Goal: Task Accomplishment & Management: Manage account settings

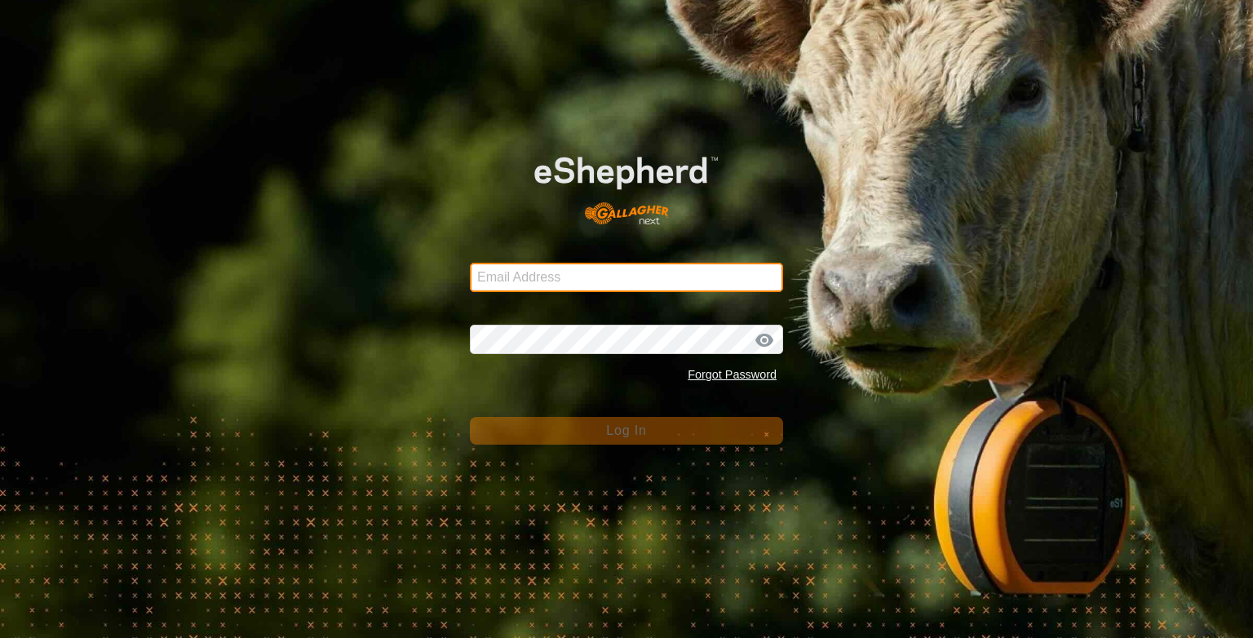
type input "[PERSON_NAME][EMAIL_ADDRESS][DOMAIN_NAME]"
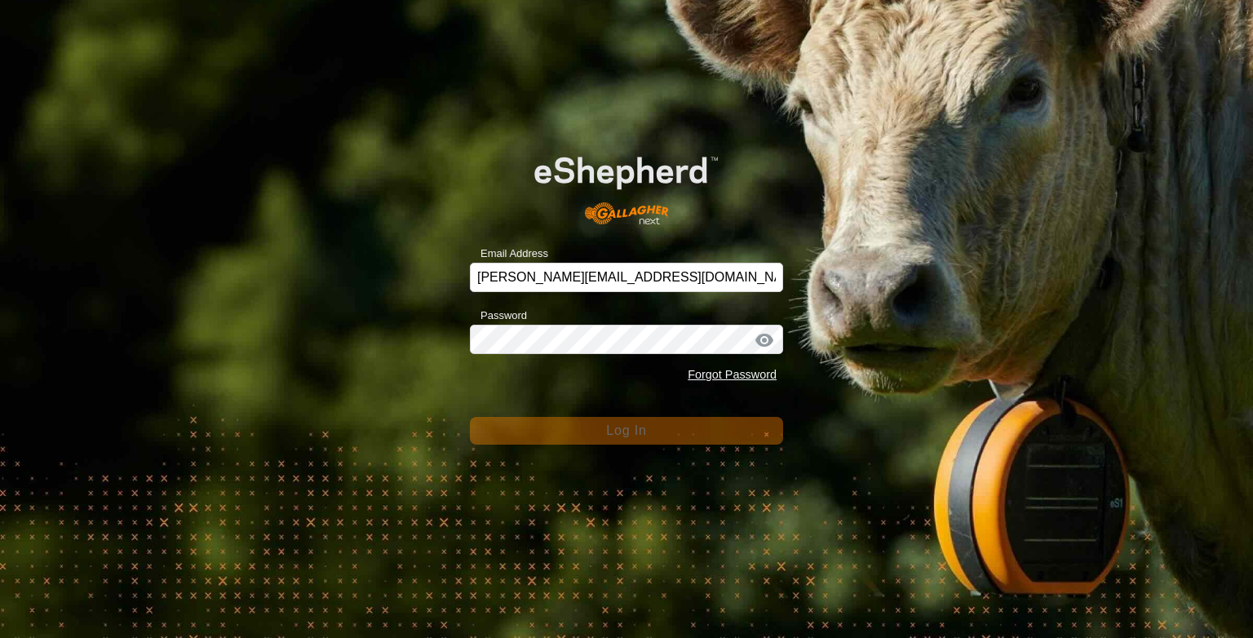
click at [618, 434] on span "Log In" at bounding box center [626, 430] width 40 height 14
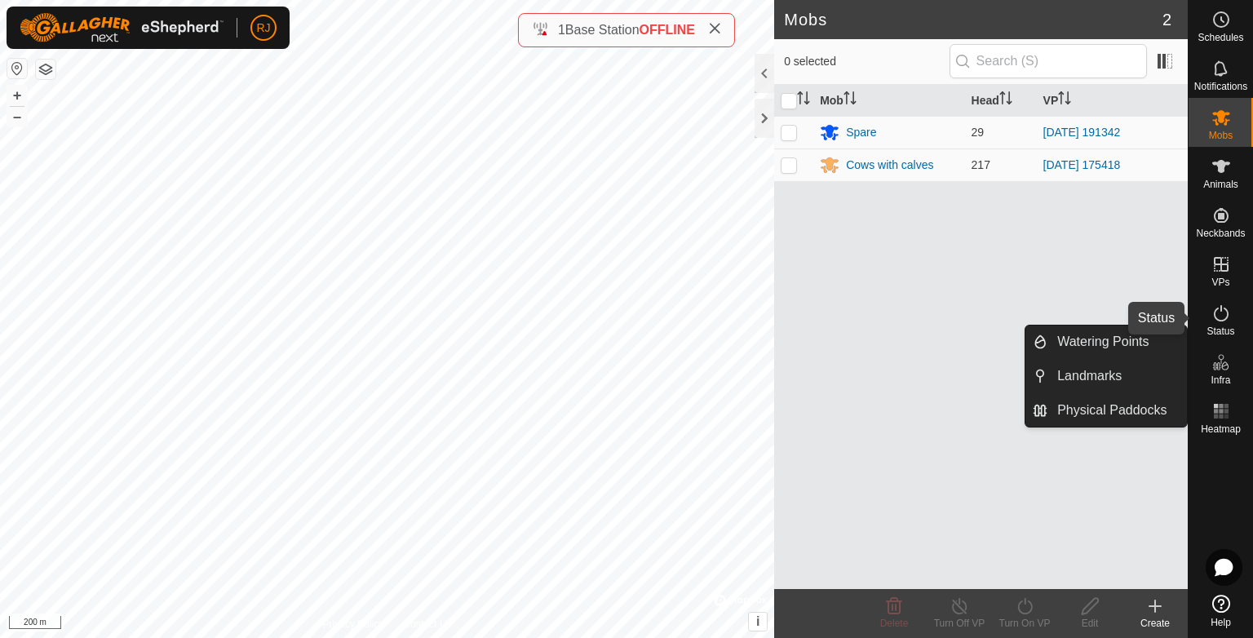
click at [1217, 317] on icon at bounding box center [1222, 313] width 20 height 20
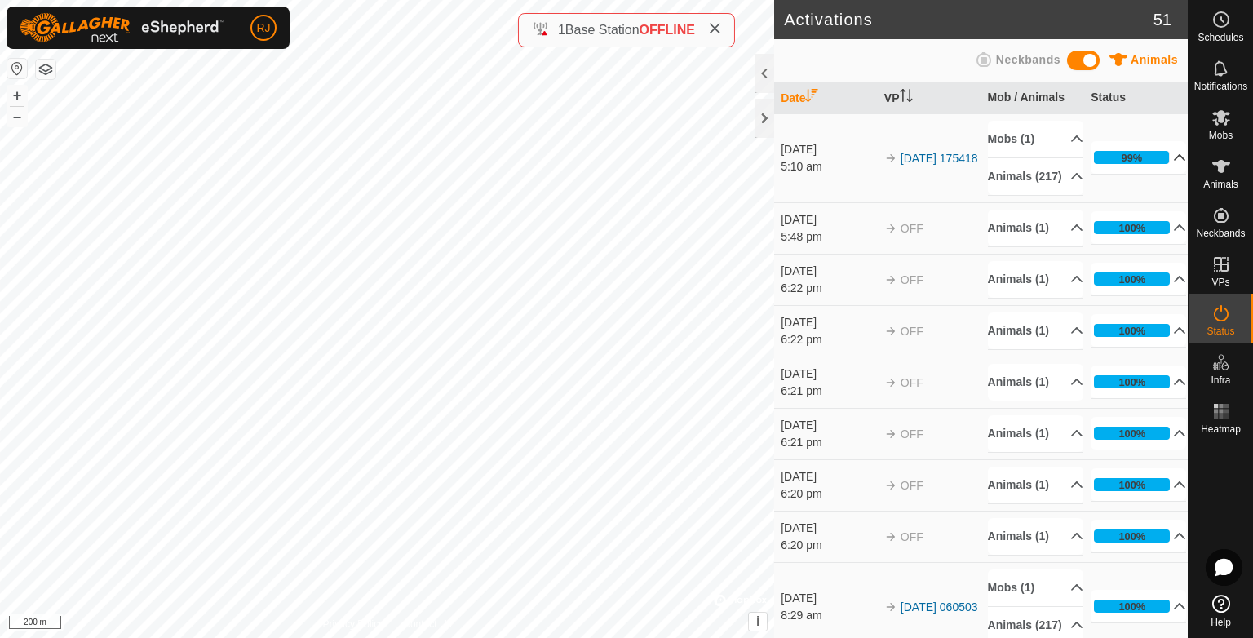
click at [1158, 163] on p-accordion-header "99%" at bounding box center [1138, 157] width 95 height 33
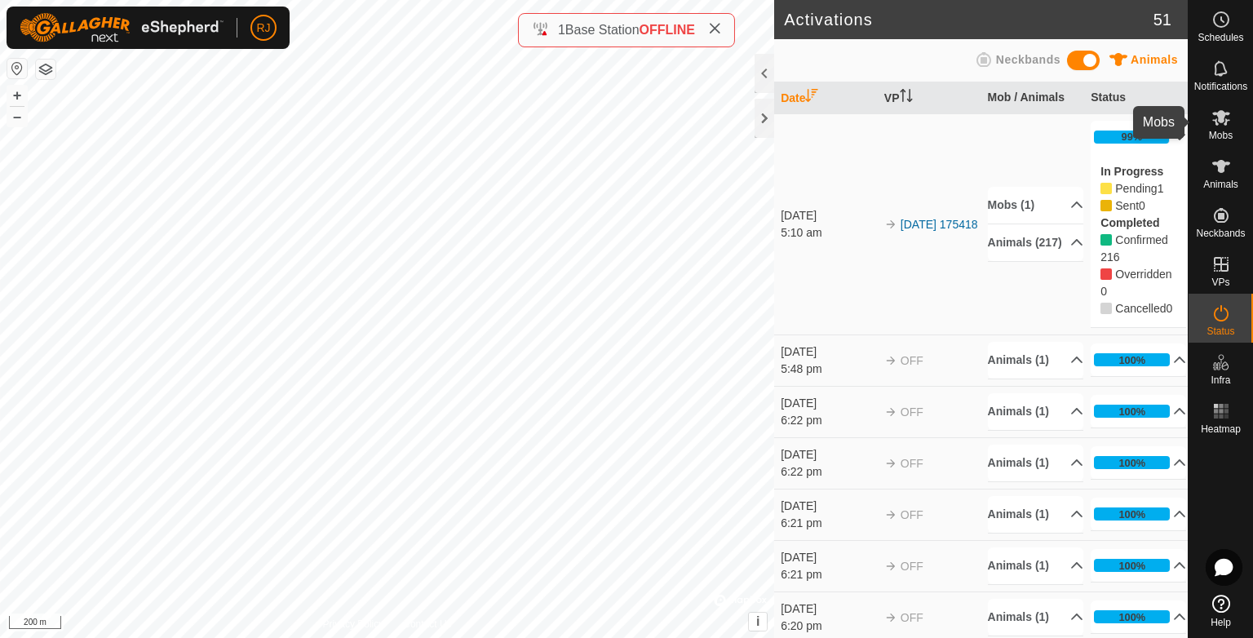
click at [1221, 126] on icon at bounding box center [1222, 118] width 20 height 20
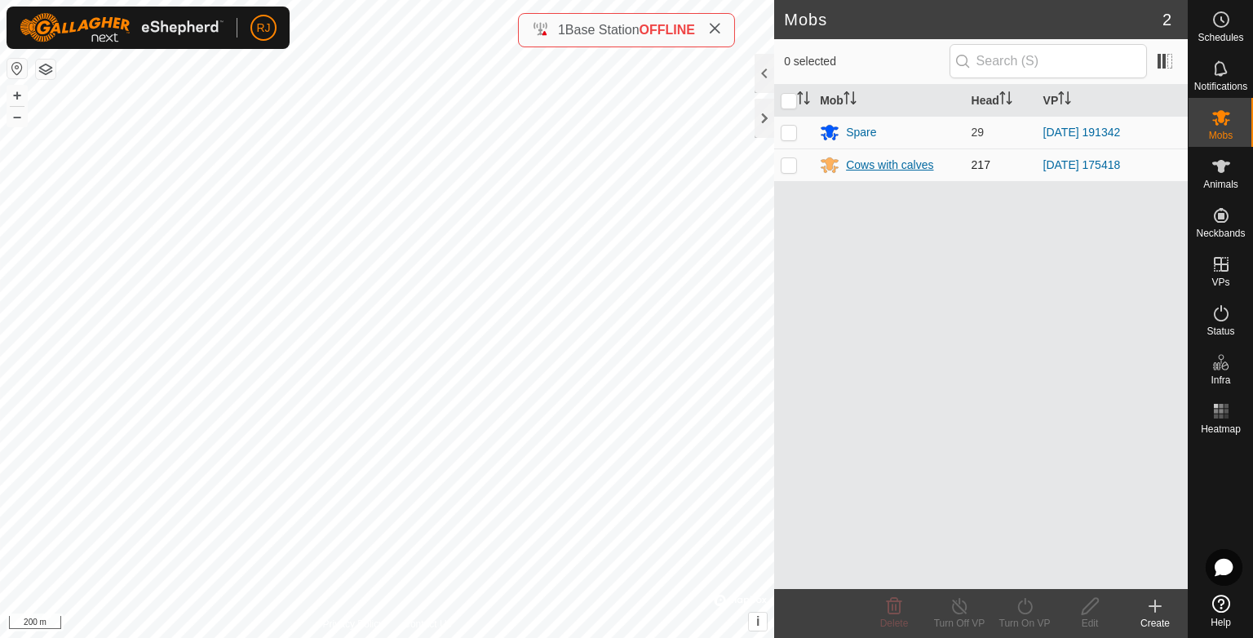
click at [901, 168] on div "Cows with calves" at bounding box center [889, 165] width 87 height 17
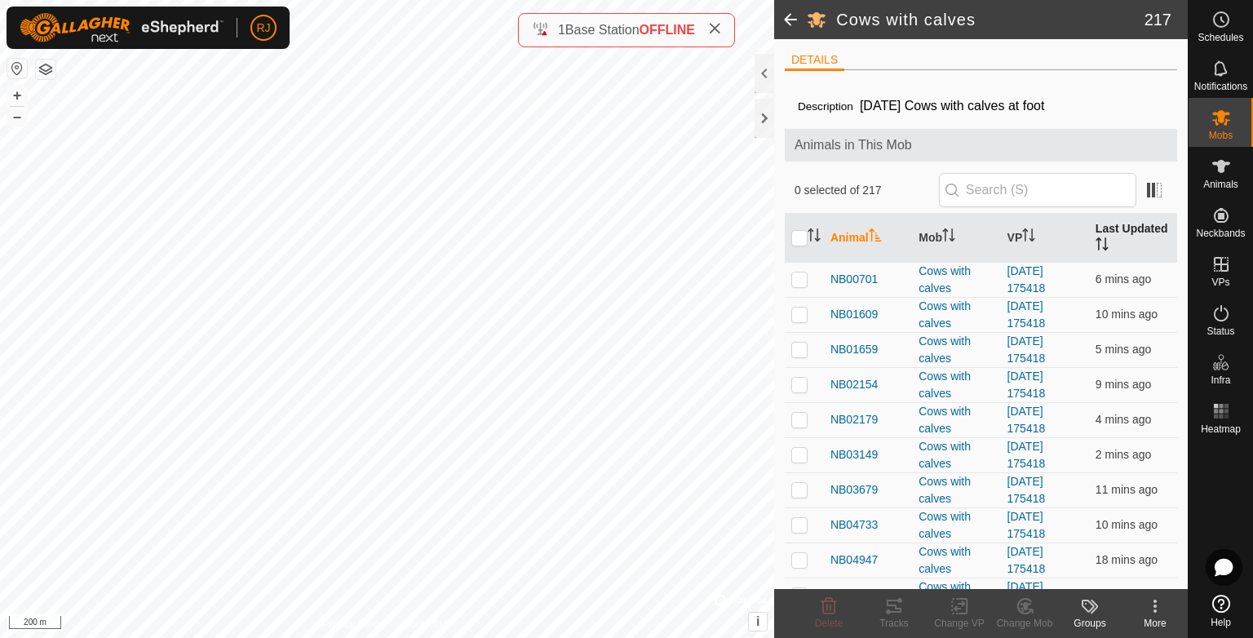
click at [1108, 230] on th "Last Updated" at bounding box center [1133, 238] width 88 height 49
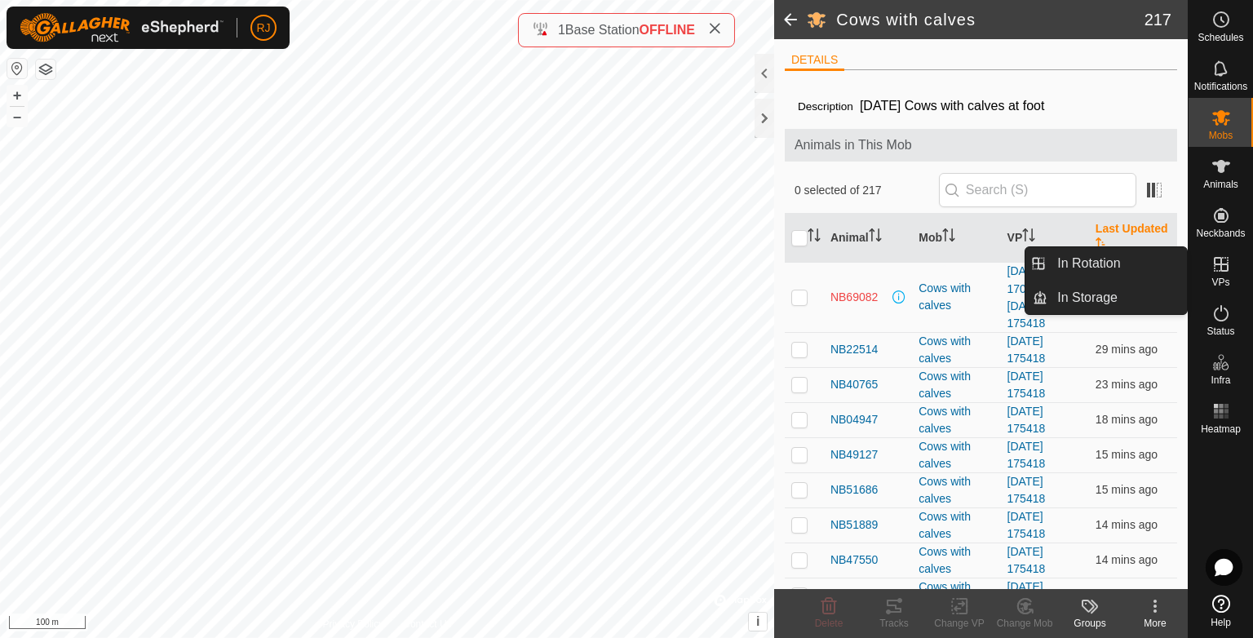
click at [1221, 266] on icon at bounding box center [1222, 265] width 20 height 20
click at [1110, 264] on link "In Rotation" at bounding box center [1118, 263] width 140 height 33
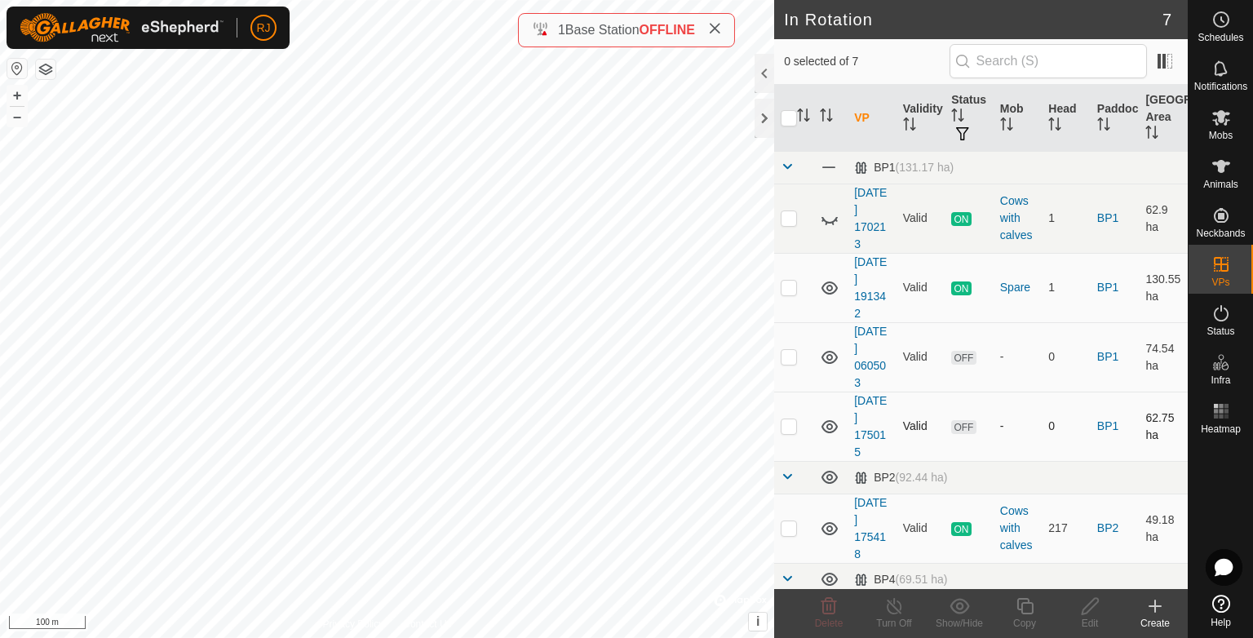
click at [789, 423] on p-checkbox at bounding box center [789, 425] width 16 height 13
click at [787, 440] on div "In Rotation 7 1 selected of 7 VP Validity Status Mob Head Paddock Grazing Area …" at bounding box center [594, 319] width 1188 height 638
click at [789, 422] on p-checkbox at bounding box center [789, 425] width 16 height 13
checkbox input "false"
click at [791, 354] on p-checkbox at bounding box center [789, 356] width 16 height 13
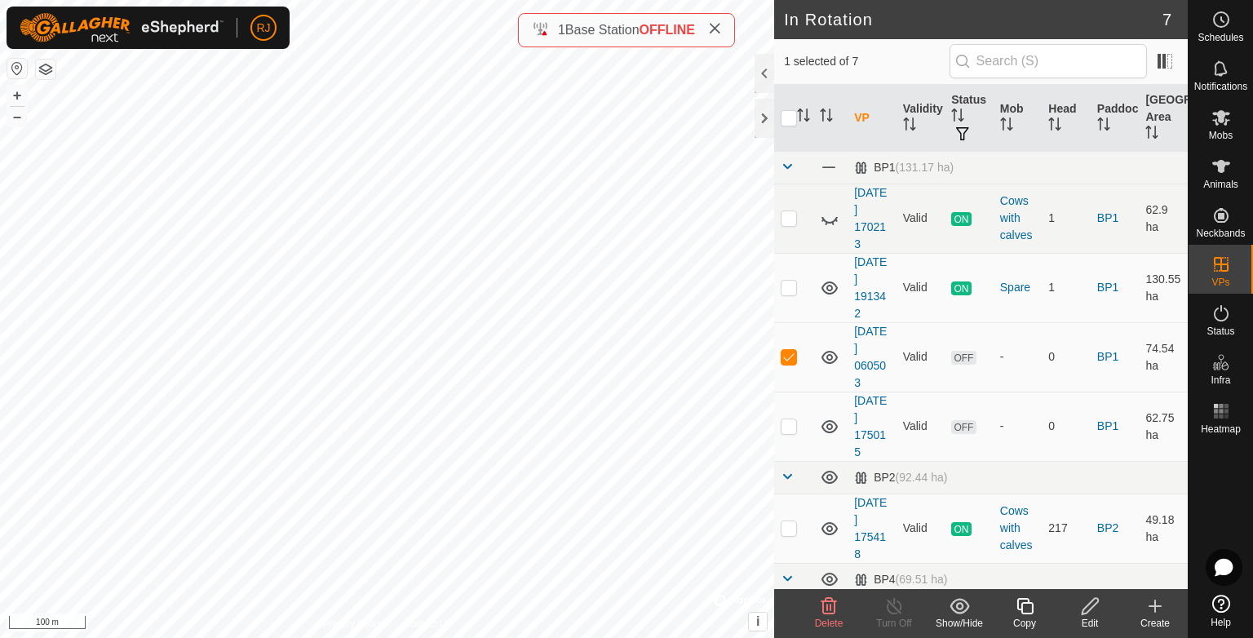
click at [826, 609] on icon at bounding box center [830, 606] width 16 height 16
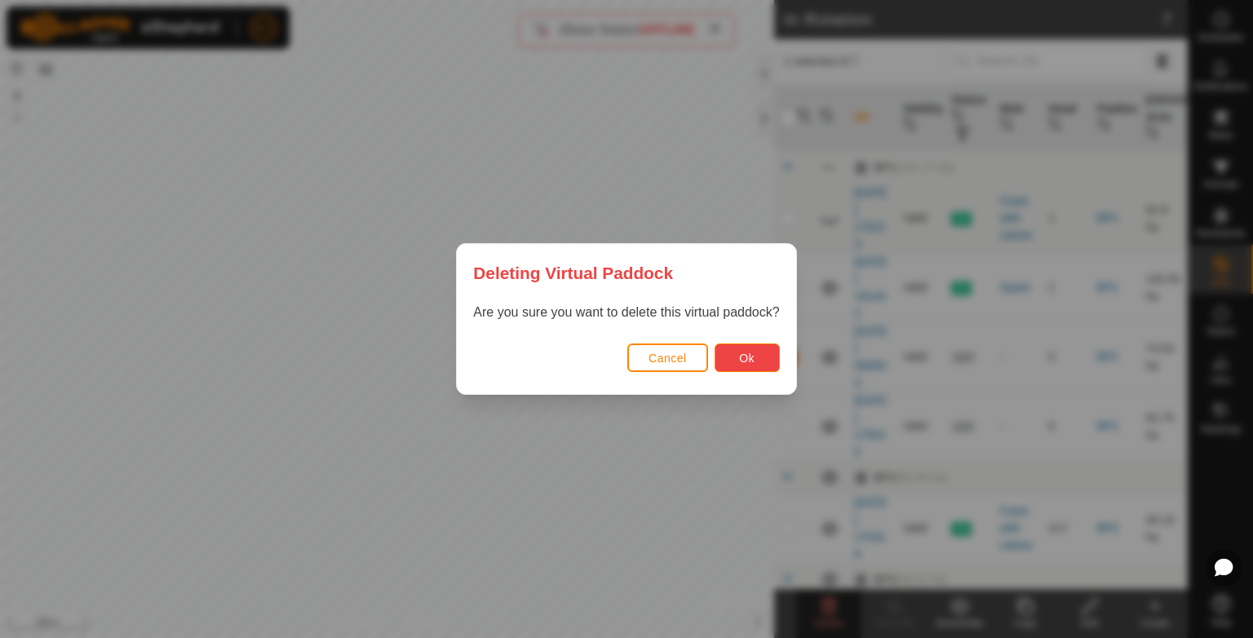
click at [760, 357] on button "Ok" at bounding box center [747, 357] width 65 height 29
checkbox input "false"
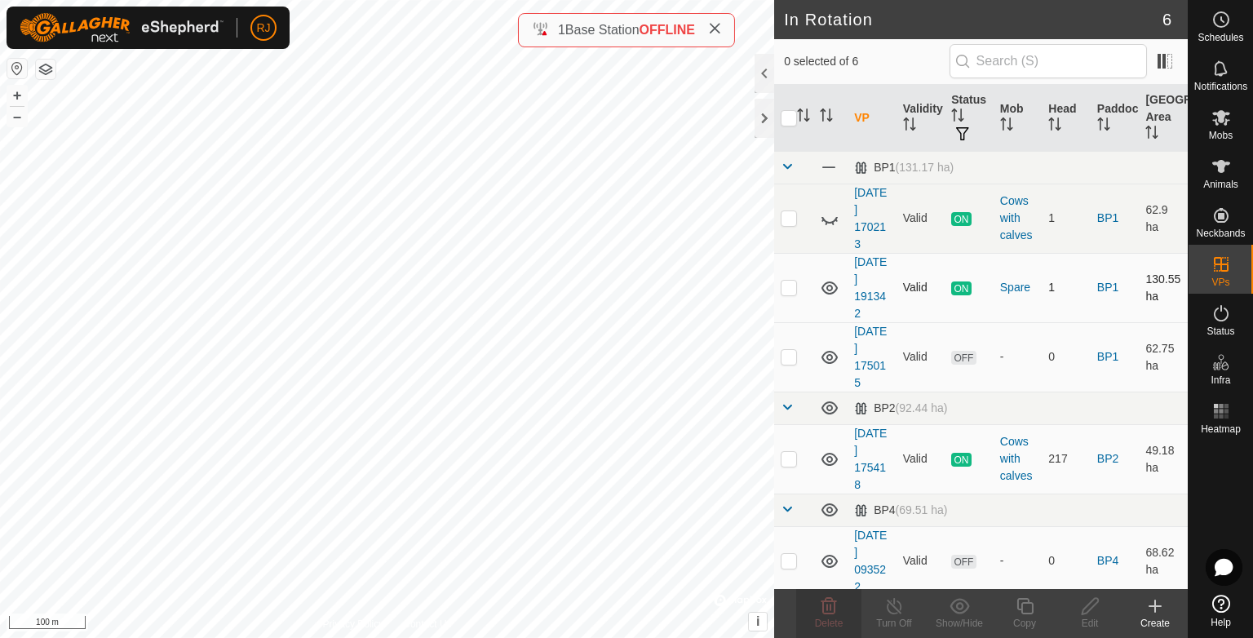
click at [828, 285] on icon at bounding box center [830, 287] width 16 height 13
click at [786, 357] on p-checkbox at bounding box center [789, 356] width 16 height 13
checkbox input "false"
click at [829, 403] on icon at bounding box center [830, 408] width 20 height 20
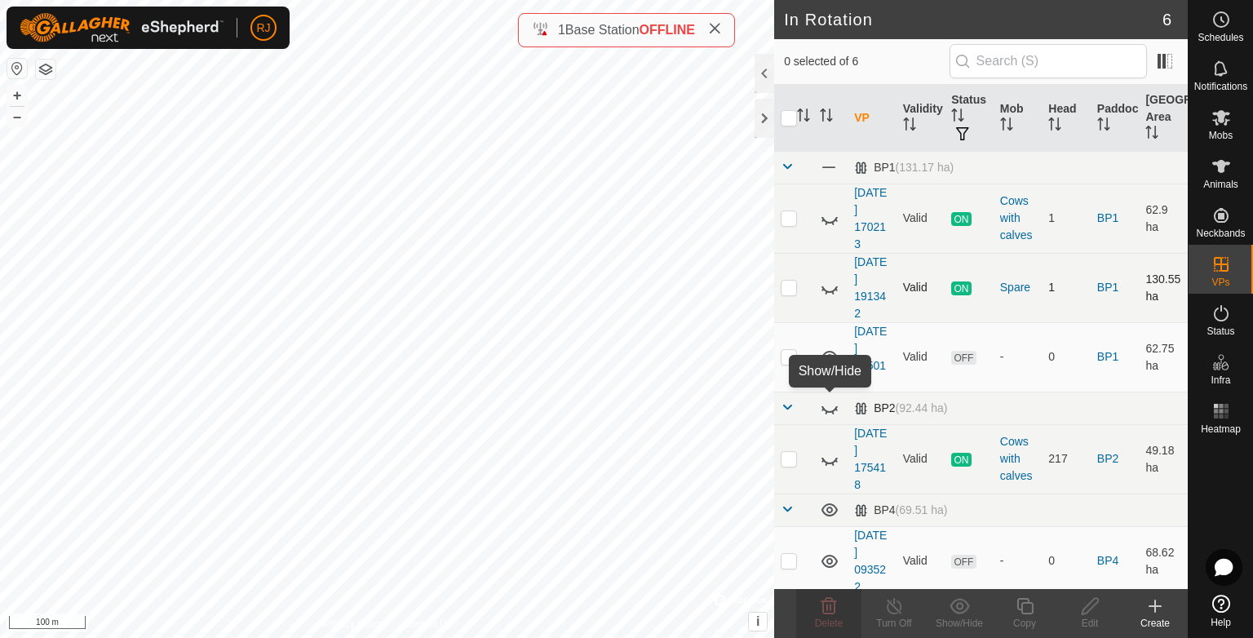
click at [829, 403] on icon at bounding box center [830, 408] width 20 height 20
click at [829, 357] on icon at bounding box center [830, 358] width 20 height 20
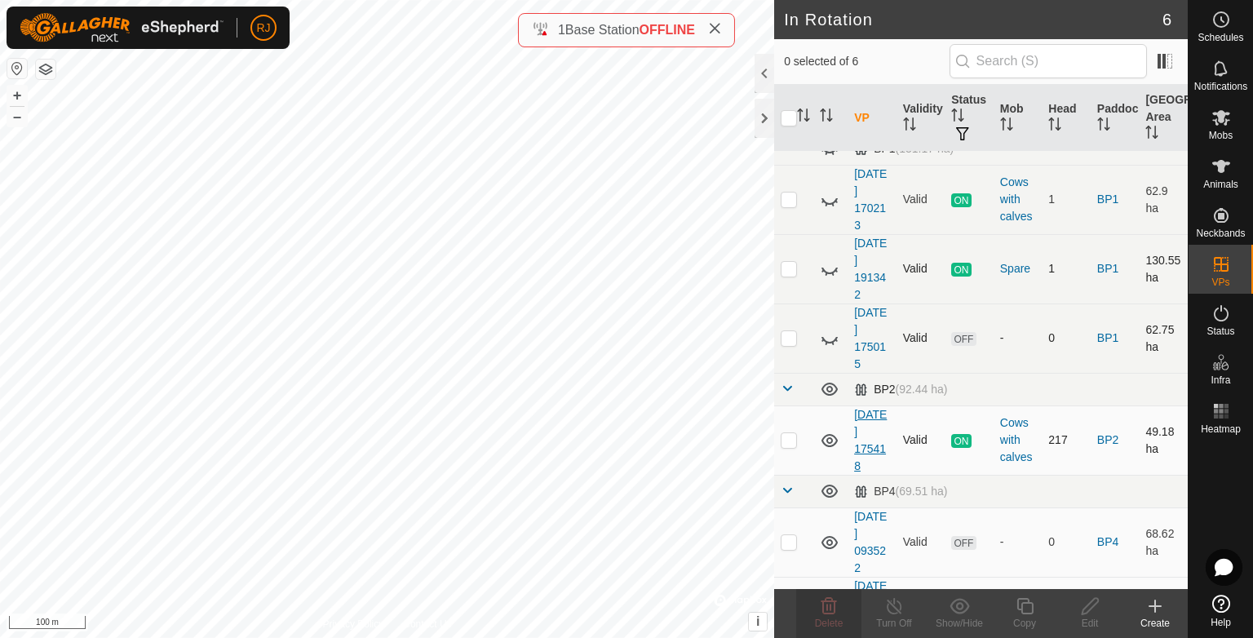
scroll to position [74, 0]
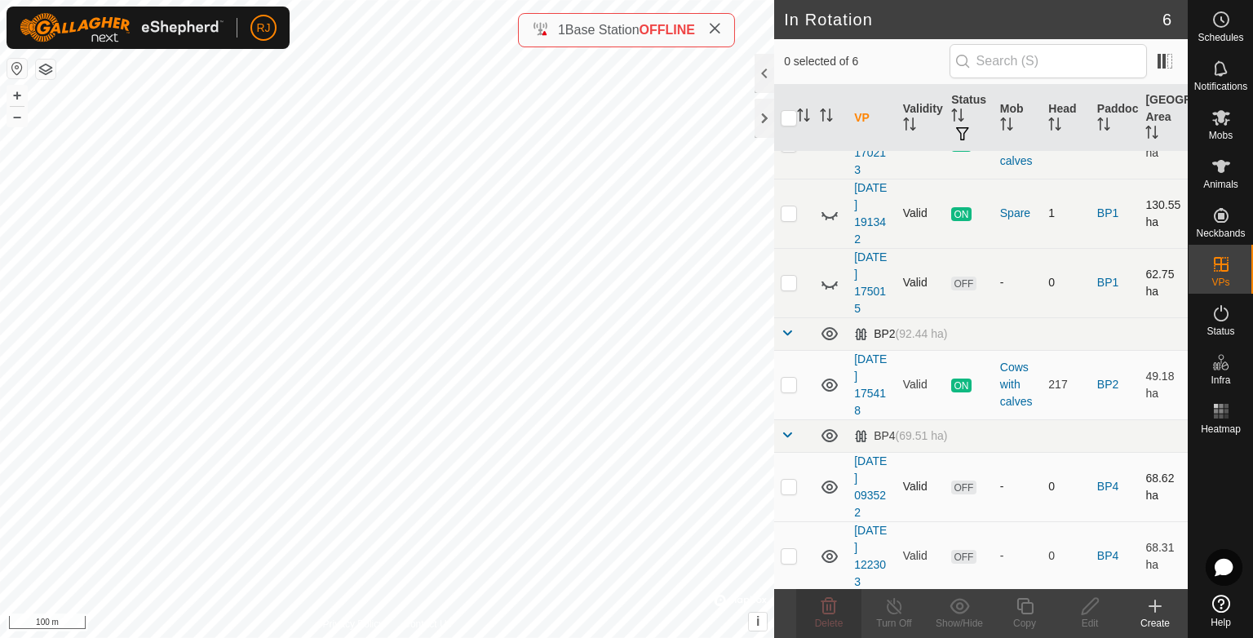
click at [830, 485] on icon at bounding box center [830, 487] width 20 height 20
